Goal: Navigation & Orientation: Find specific page/section

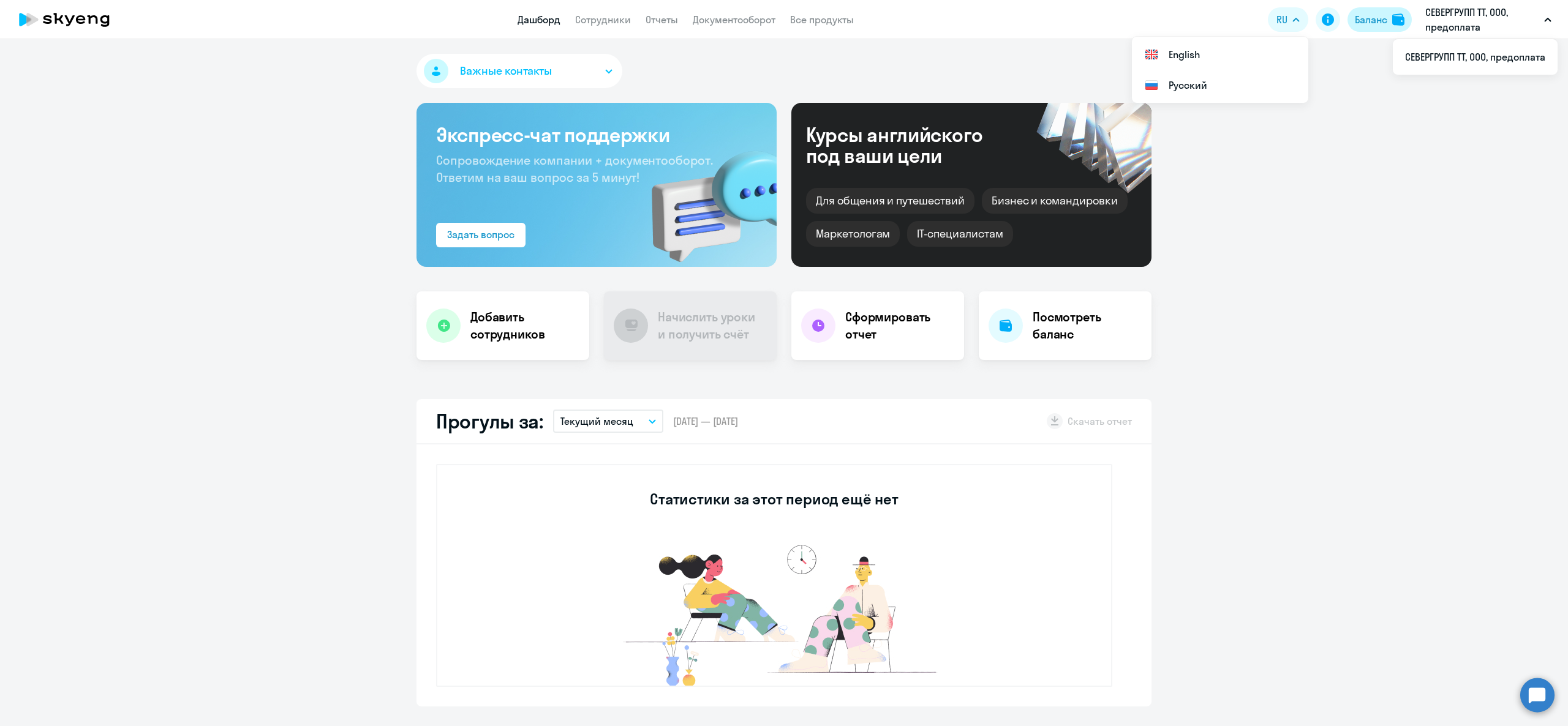
click at [1375, 18] on div "Баланс" at bounding box center [1370, 20] width 33 height 14
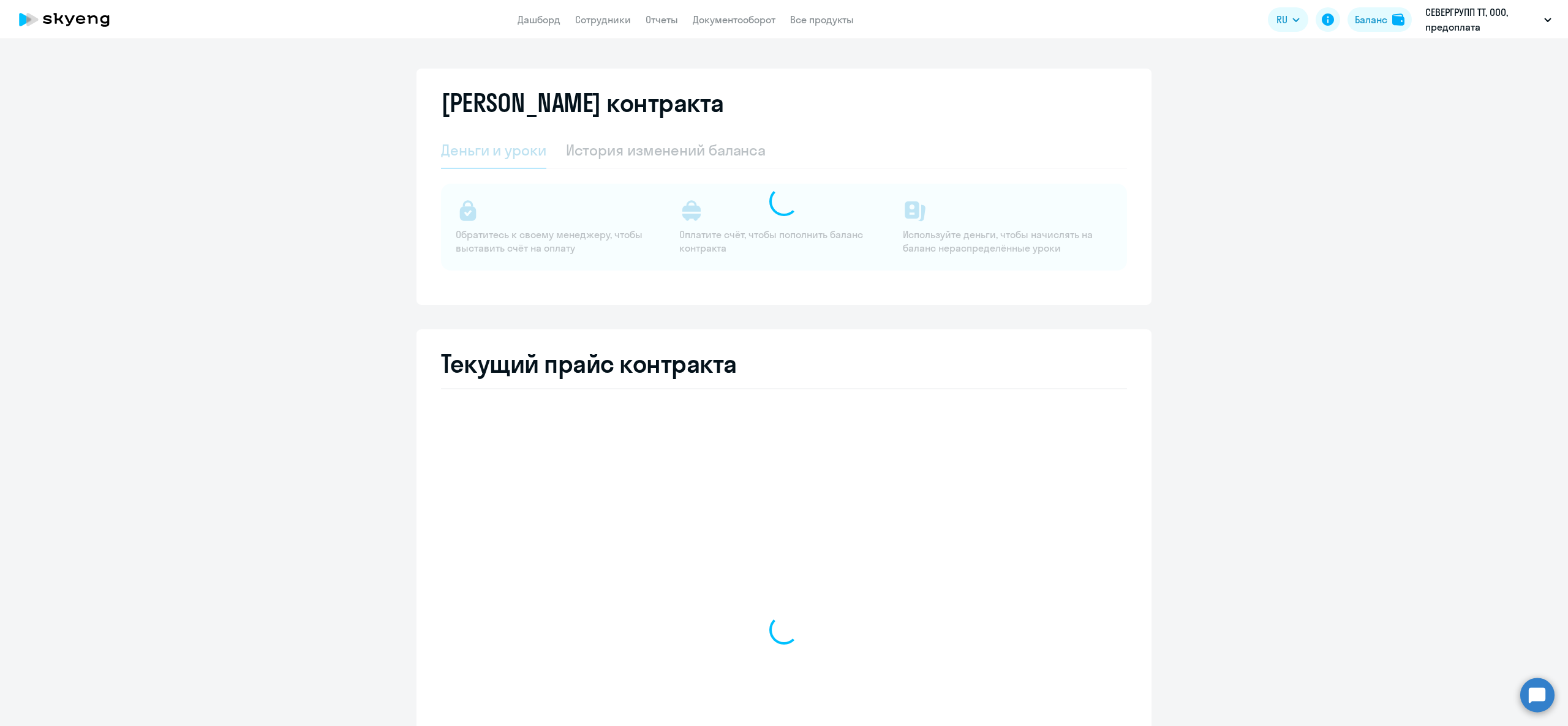
select select "english_adult_not_native_speaker"
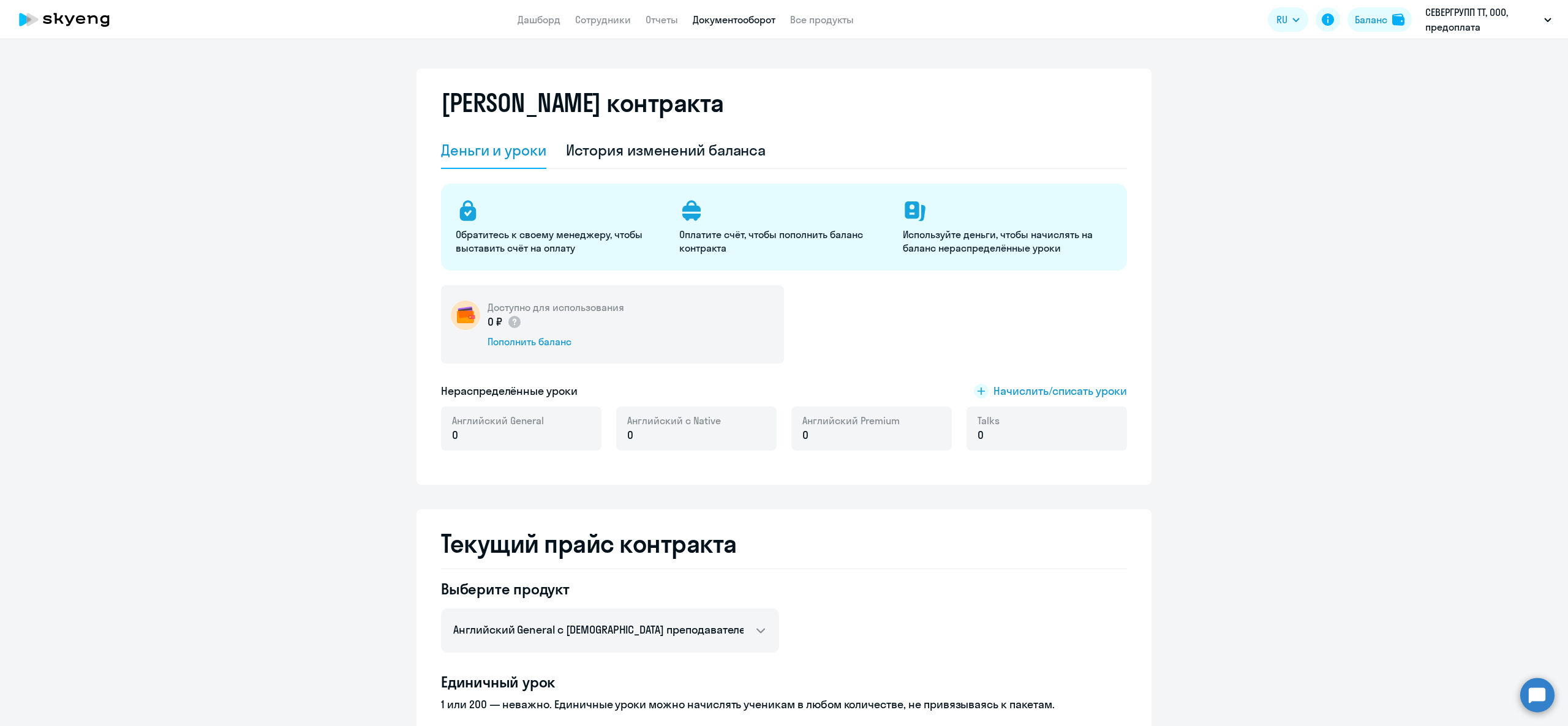
click at [757, 16] on link "Документооборот" at bounding box center [734, 20] width 83 height 12
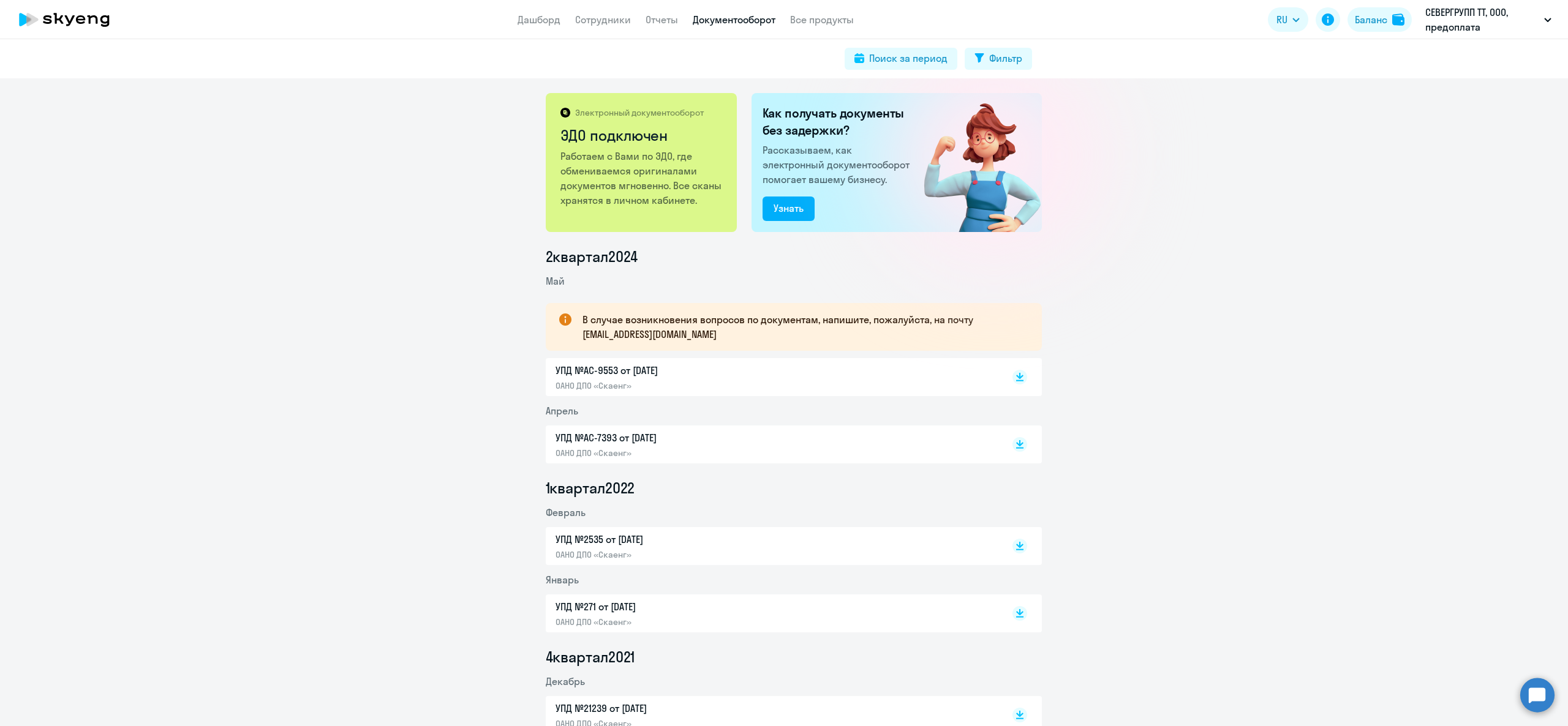
scroll to position [136, 0]
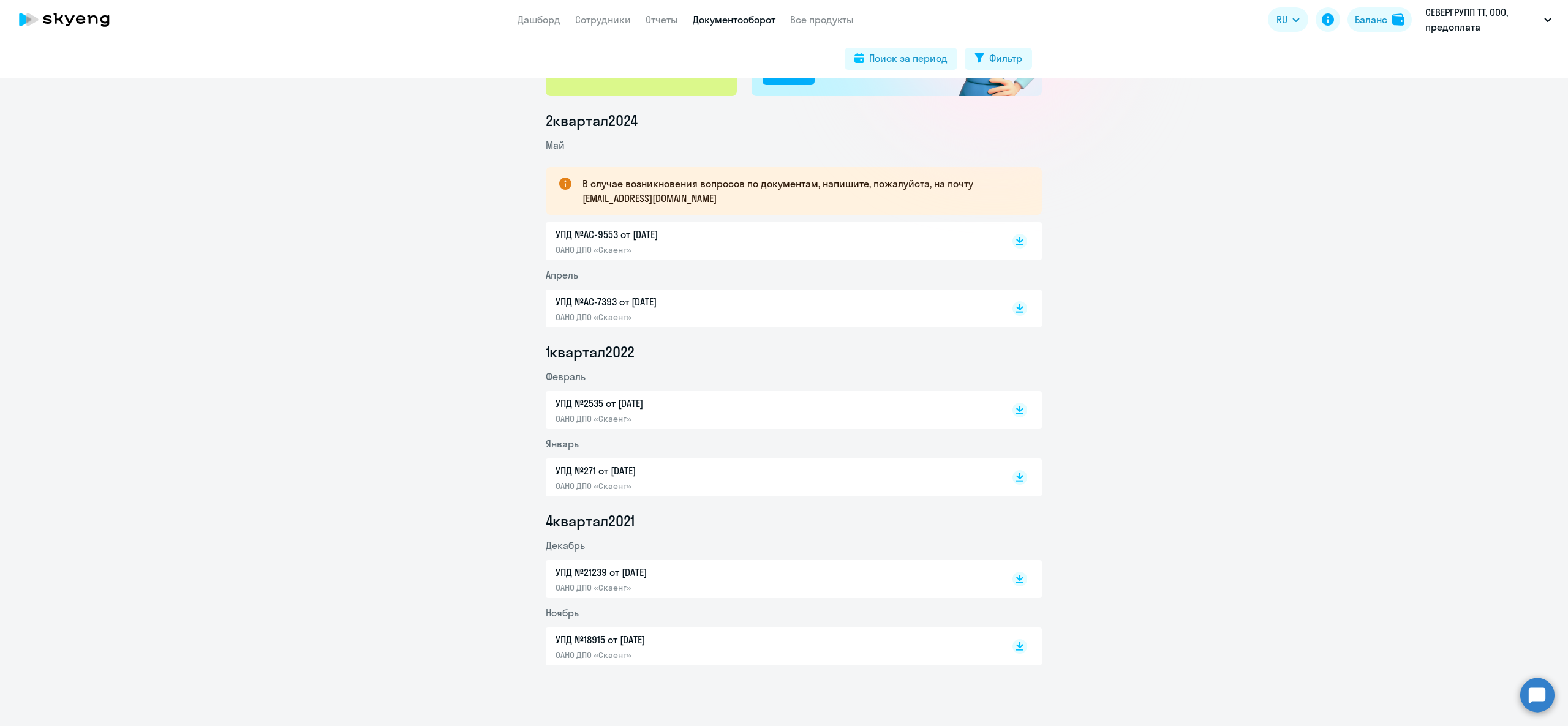
click at [662, 241] on p "УПД №AC-9553 от [DATE]" at bounding box center [683, 235] width 257 height 14
click at [625, 317] on p "ОАНО ДПО «Скаенг»" at bounding box center [683, 317] width 257 height 11
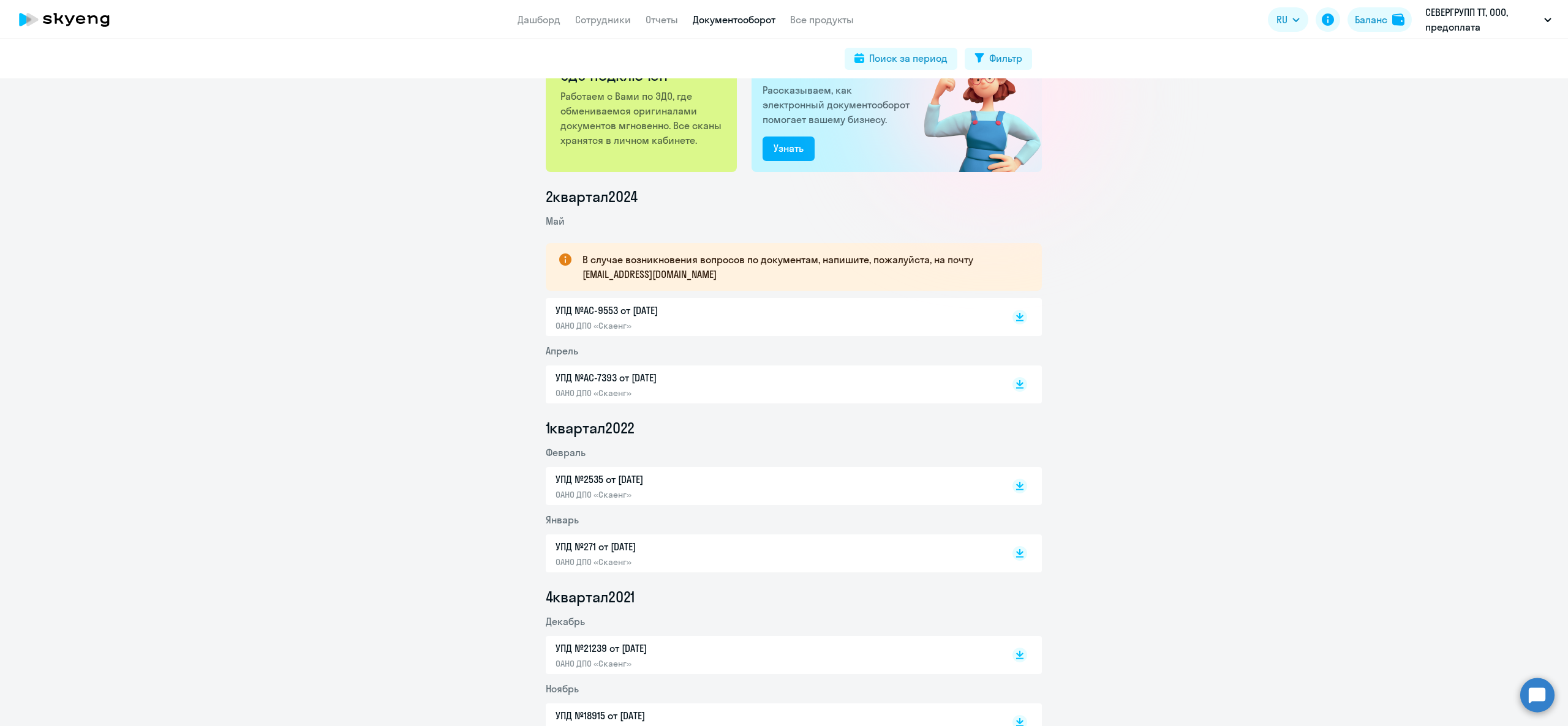
scroll to position [0, 0]
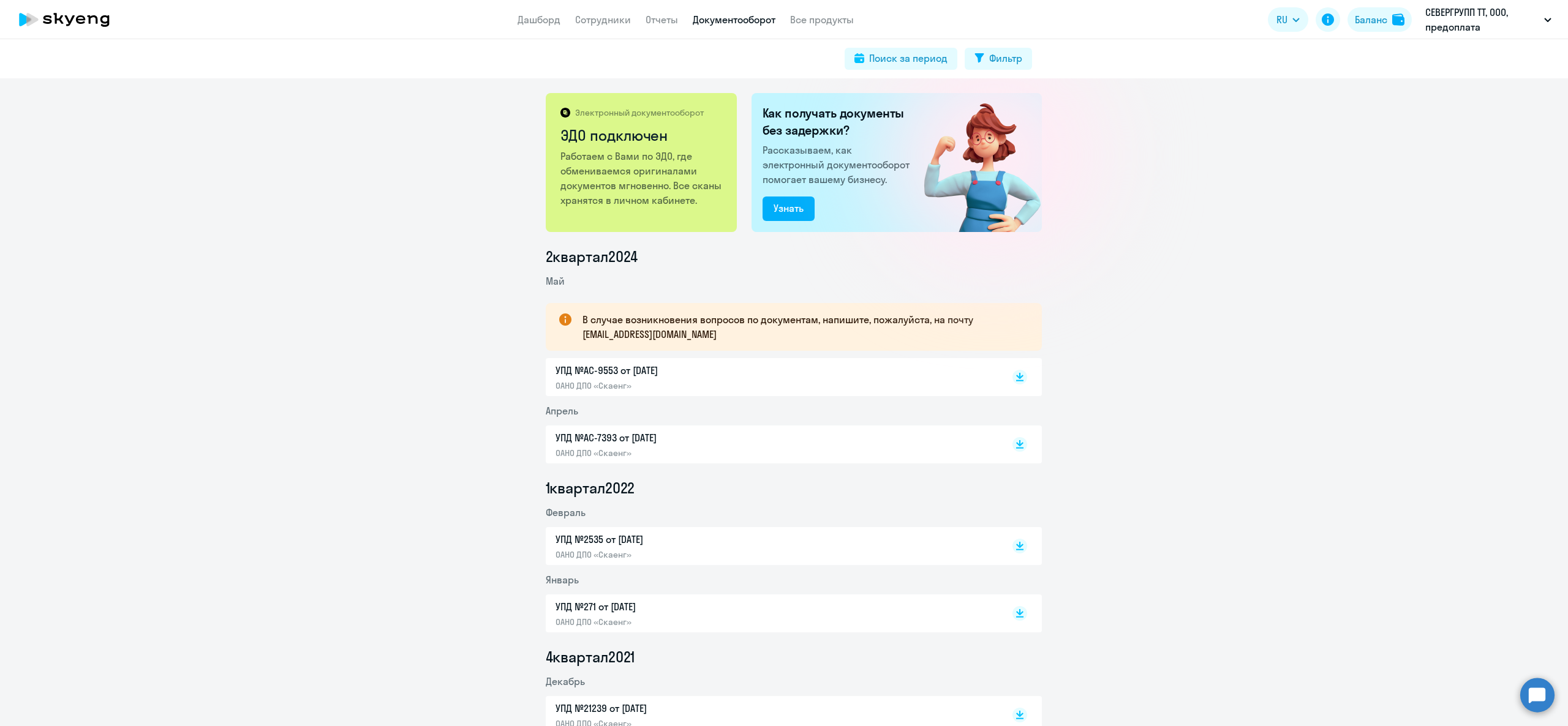
click at [566, 11] on app-header "Дашборд Сотрудники Отчеты Документооборот Все продукты Дашборд Сотрудники Отчет…" at bounding box center [784, 20] width 1568 height 39
click at [588, 11] on app-header "Дашборд Сотрудники Отчеты Документооборот Все продукты Дашборд Сотрудники Отчет…" at bounding box center [784, 20] width 1568 height 39
click at [600, 14] on link "Сотрудники" at bounding box center [602, 20] width 56 height 12
select select "30"
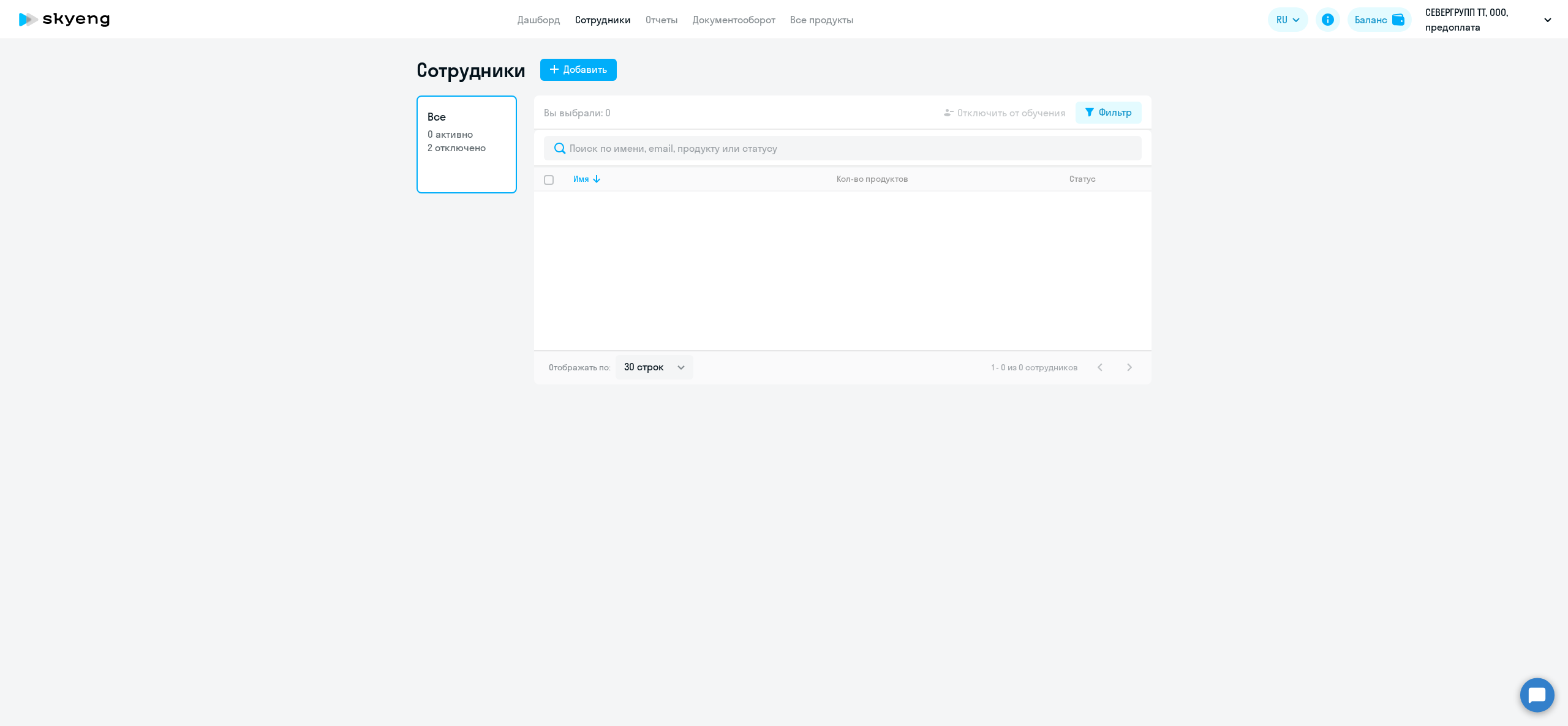
click at [1125, 124] on div "Вы выбрали: 0 Отключить от обучения Фильтр" at bounding box center [843, 112] width 617 height 34
click at [1121, 110] on div "Фильтр" at bounding box center [1116, 112] width 33 height 14
click at [1118, 152] on span at bounding box center [1121, 152] width 21 height 12
click at [1110, 152] on input "checkbox" at bounding box center [1110, 152] width 1 height 1
checkbox input "true"
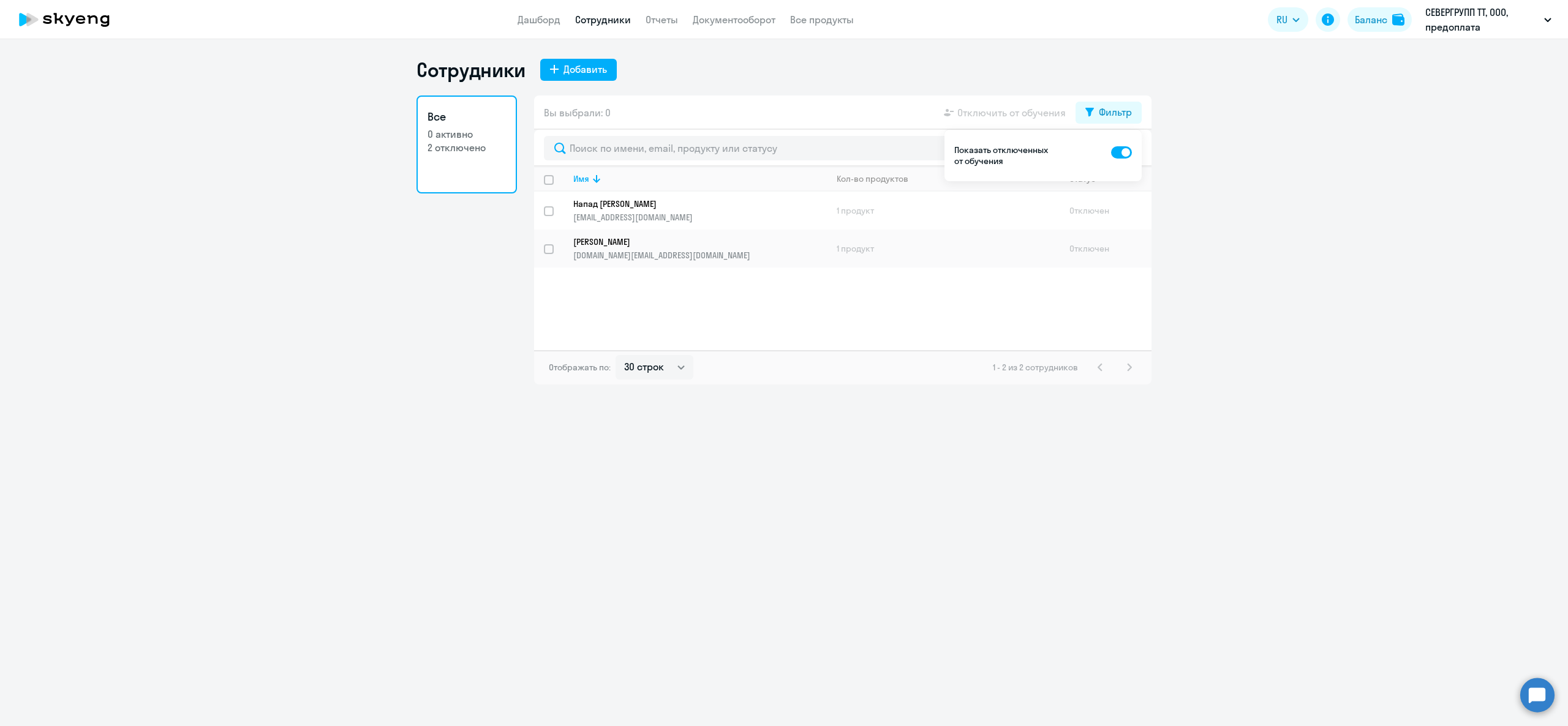
click at [1273, 392] on div "Сотрудники Добавить Все 0 активно 2 отключено Вы выбрали: 0 Отключить от обучен…" at bounding box center [784, 382] width 1568 height 687
